Goal: Communication & Community: Participate in discussion

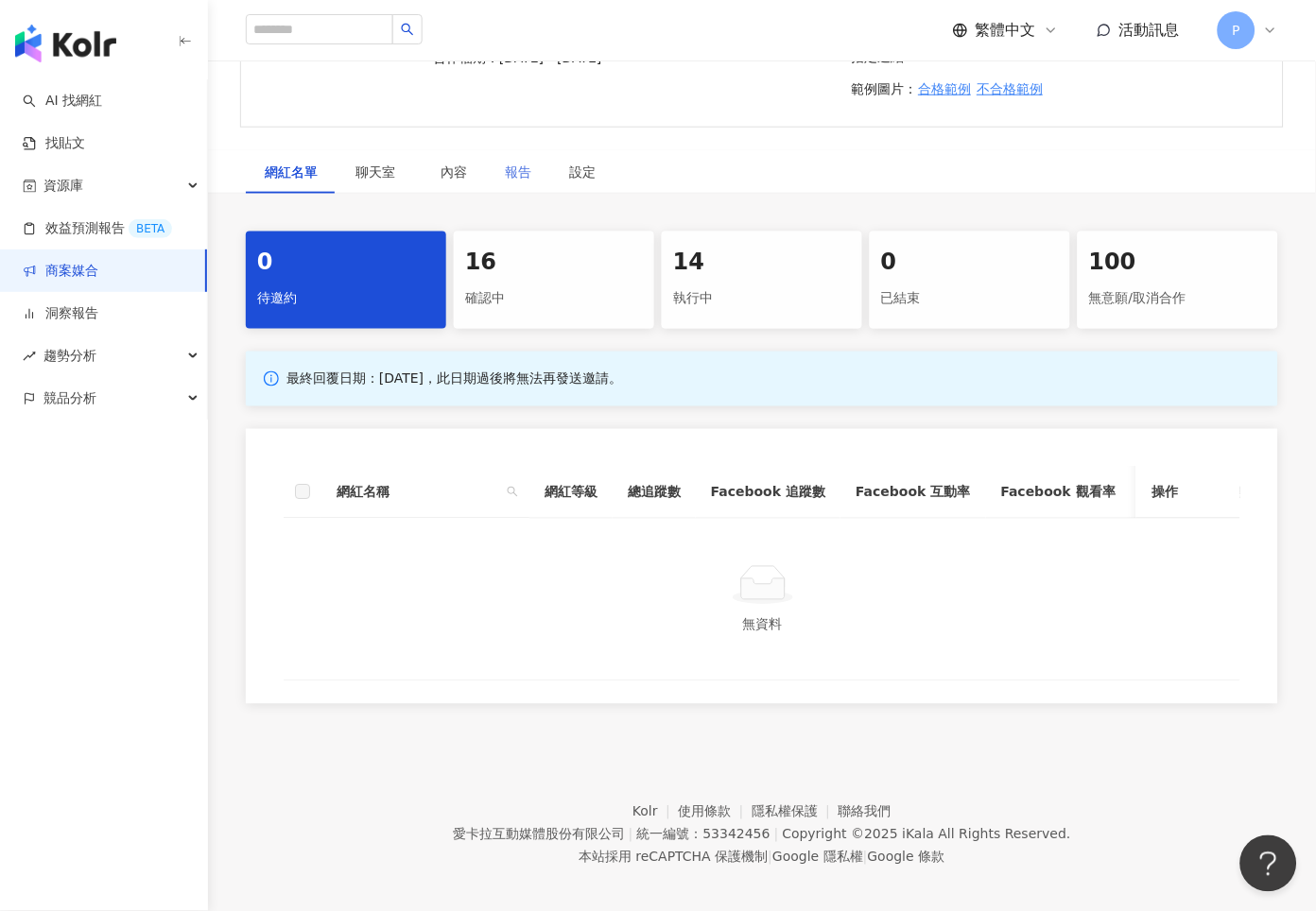
scroll to position [309, 0]
click at [383, 166] on span "聊天室" at bounding box center [379, 172] width 47 height 13
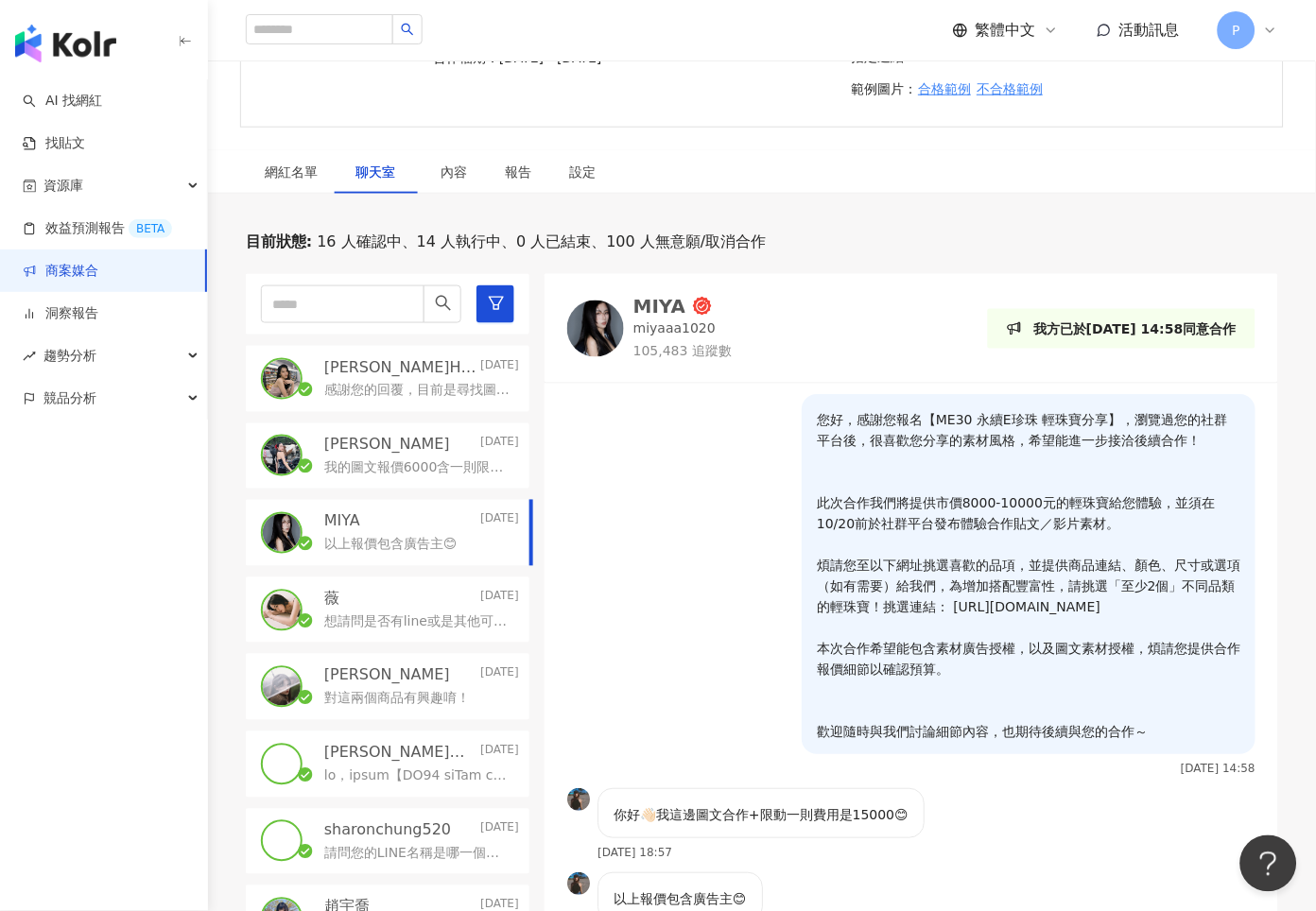
scroll to position [22, 0]
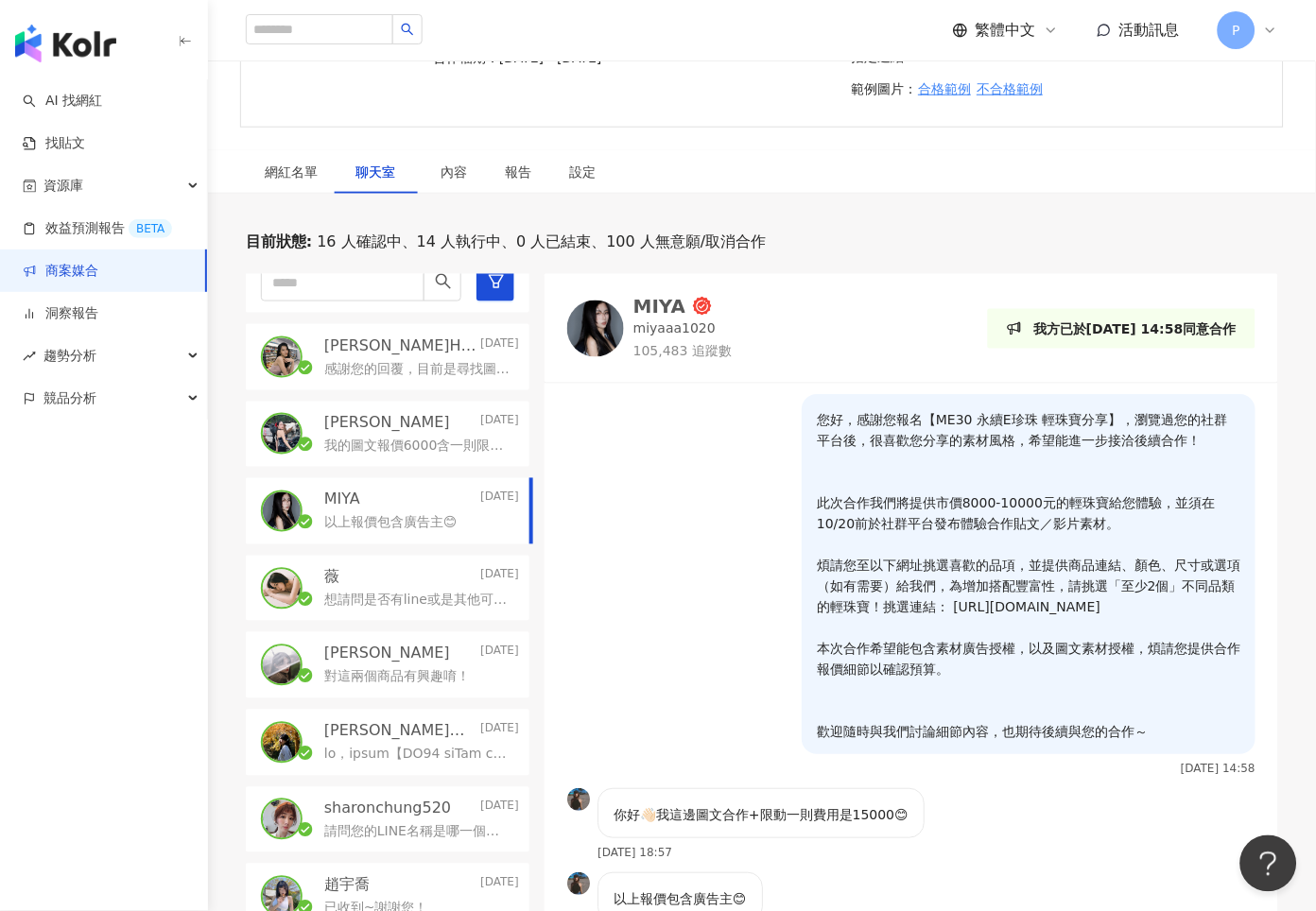
click at [393, 799] on p "sharonchung520" at bounding box center [388, 809] width 127 height 21
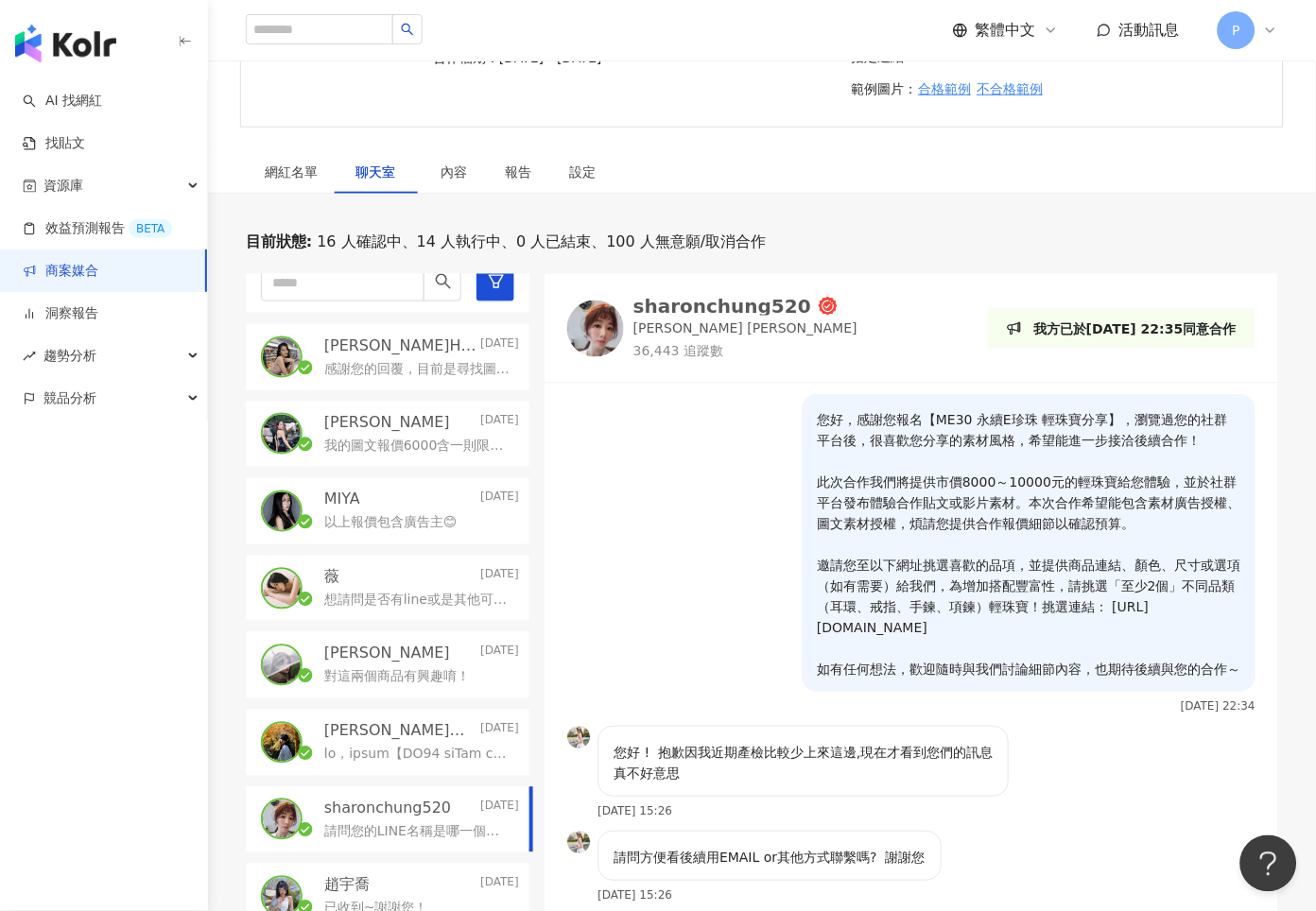
click at [648, 297] on div "sharonchung520" at bounding box center [722, 306] width 178 height 19
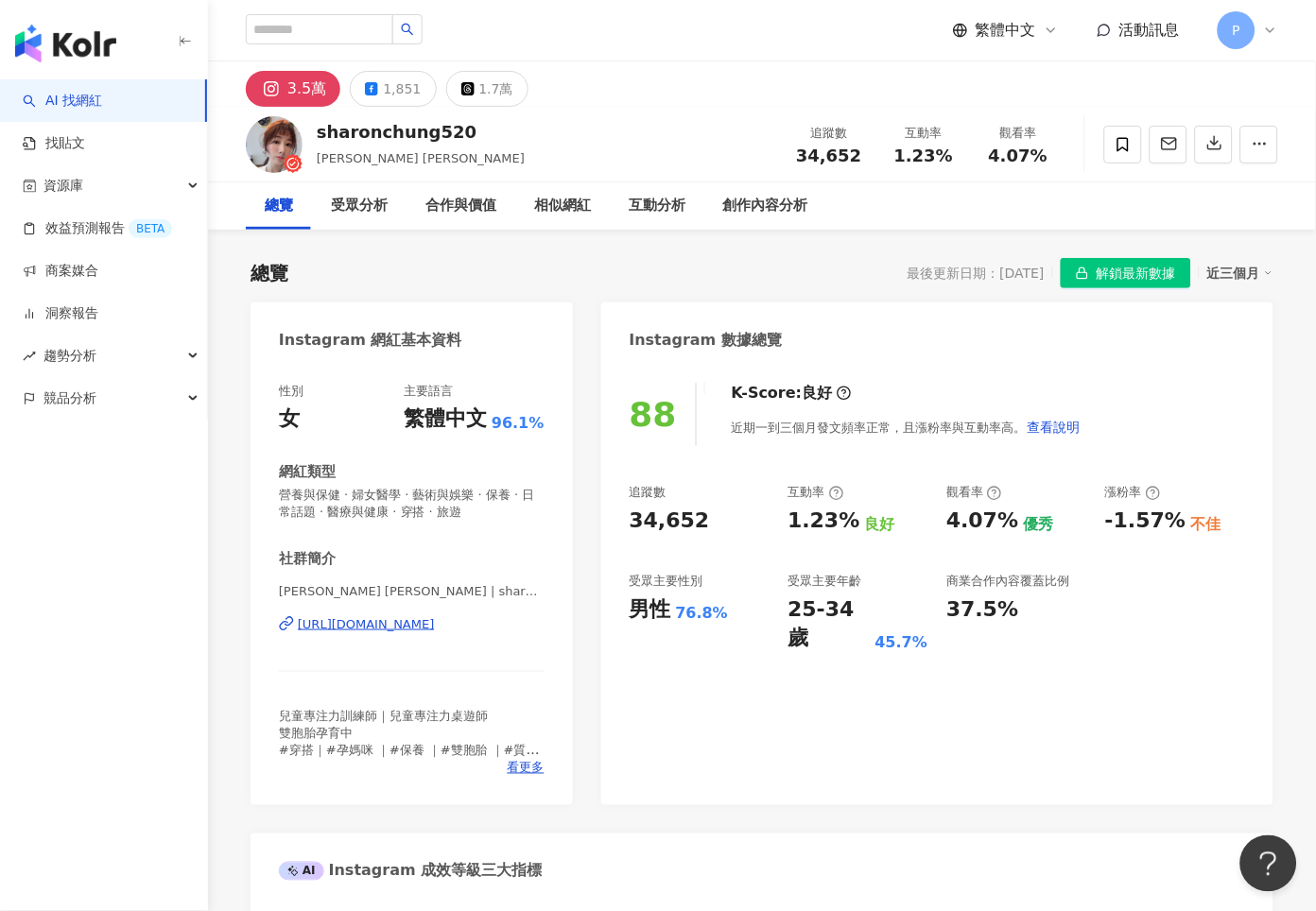
click at [435, 621] on div "[URL][DOMAIN_NAME]" at bounding box center [366, 624] width 137 height 17
click at [435, 620] on div "[URL][DOMAIN_NAME]" at bounding box center [366, 624] width 137 height 17
